Goal: Information Seeking & Learning: Learn about a topic

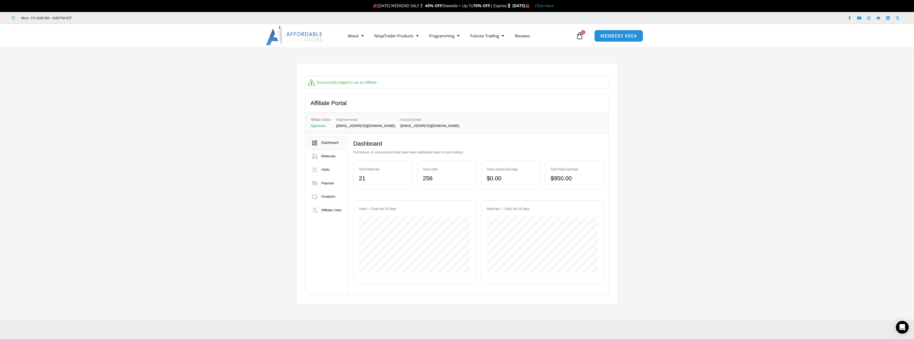
click at [620, 35] on span "MEMBERS AREA" at bounding box center [619, 36] width 37 height 5
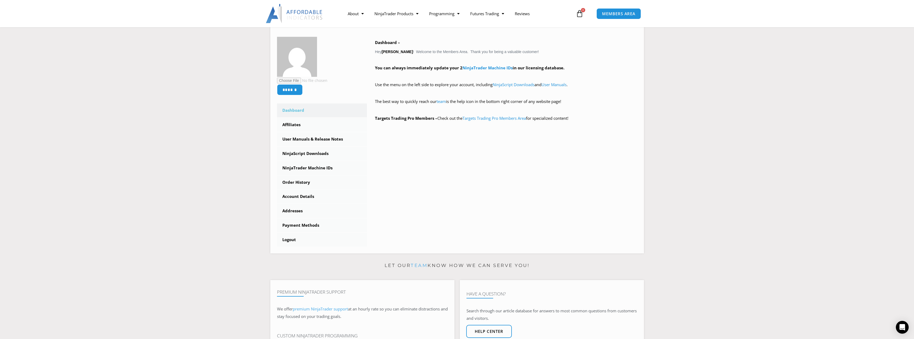
scroll to position [80, 0]
click at [311, 153] on link "NinjaScript Downloads" at bounding box center [322, 153] width 90 height 14
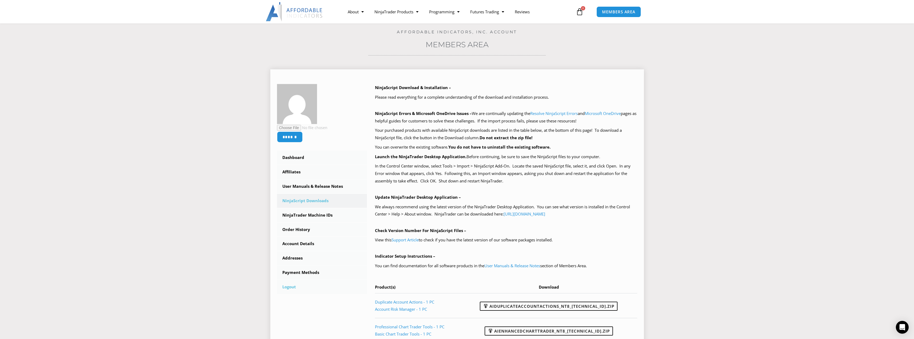
scroll to position [27, 0]
click at [300, 245] on link "Account Details" at bounding box center [322, 244] width 90 height 14
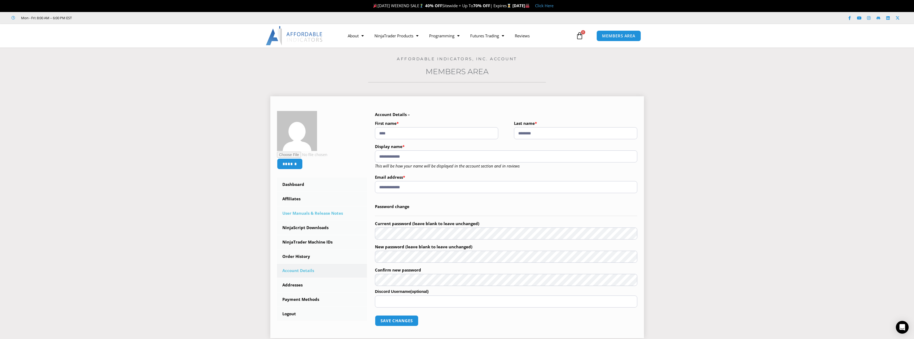
click at [292, 212] on link "User Manuals & Release Notes" at bounding box center [322, 214] width 90 height 14
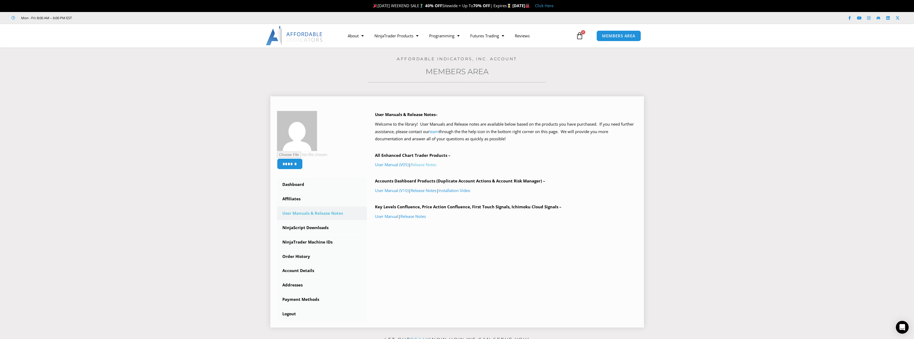
click at [420, 166] on link "Release Notes" at bounding box center [424, 164] width 26 height 5
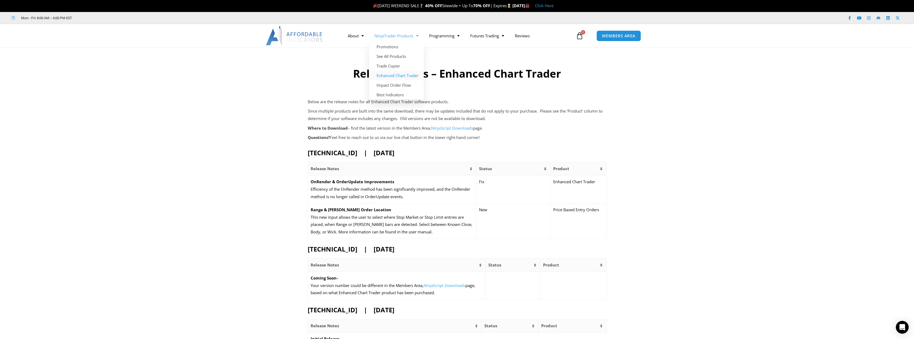
click at [408, 74] on link "Enhanced Chart Trader" at bounding box center [396, 76] width 55 height 10
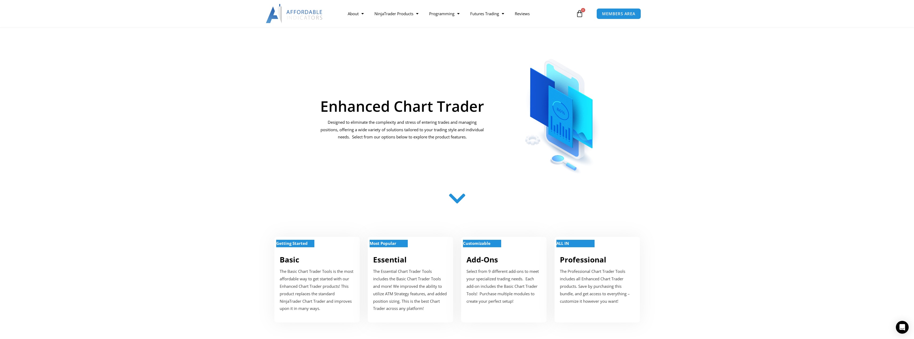
scroll to position [133, 0]
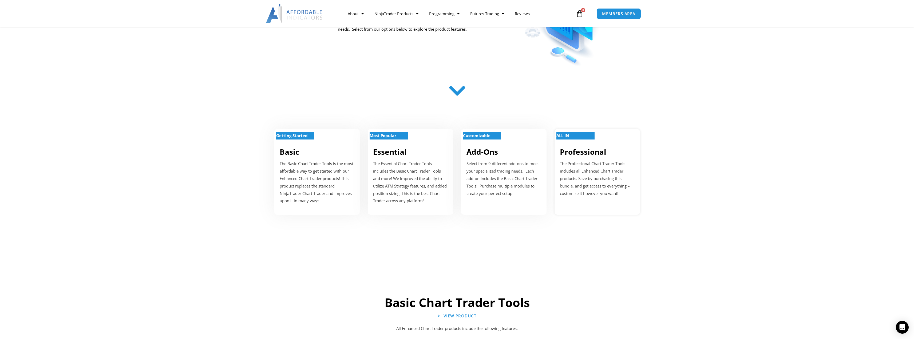
click at [583, 135] on p "ALL IN" at bounding box center [576, 135] width 38 height 7
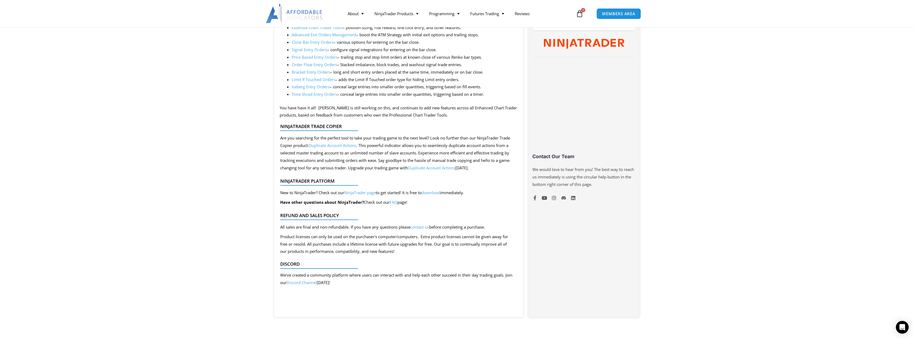
scroll to position [214, 0]
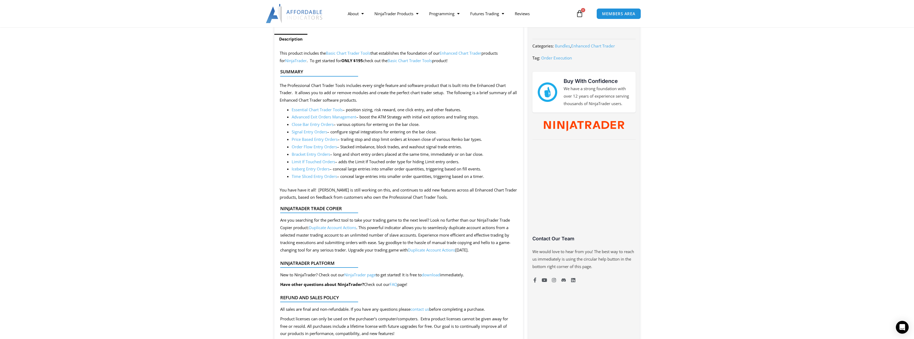
click at [294, 11] on img at bounding box center [294, 13] width 57 height 19
